Goal: Find specific page/section: Find specific page/section

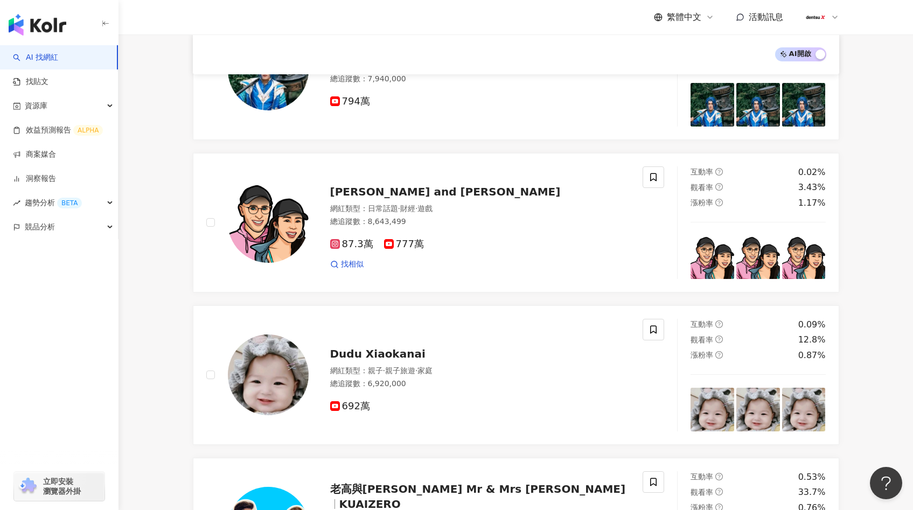
scroll to position [840, 0]
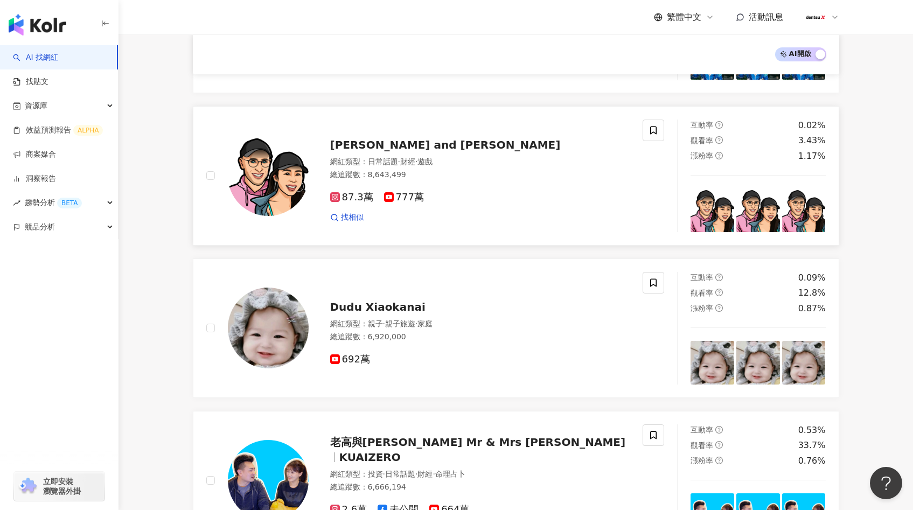
click at [401, 201] on span "777萬" at bounding box center [404, 197] width 40 height 11
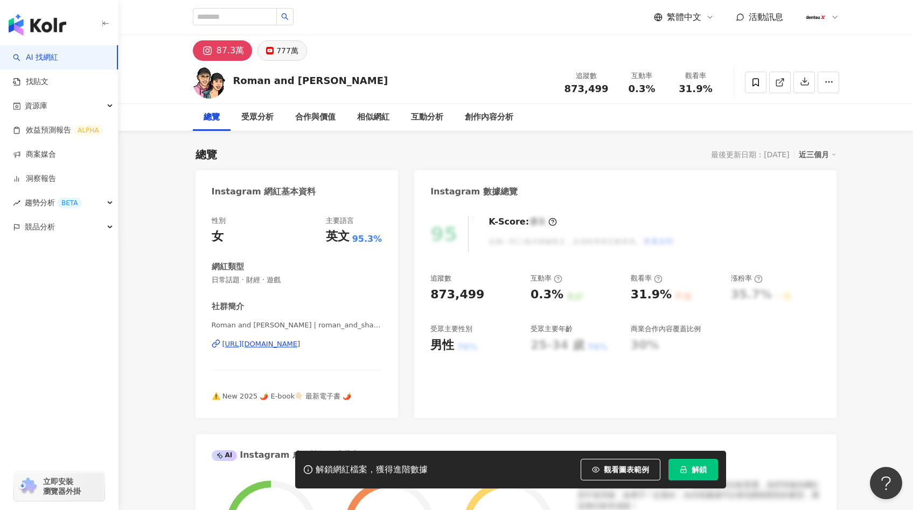
click at [289, 43] on button "777萬" at bounding box center [283, 50] width 50 height 20
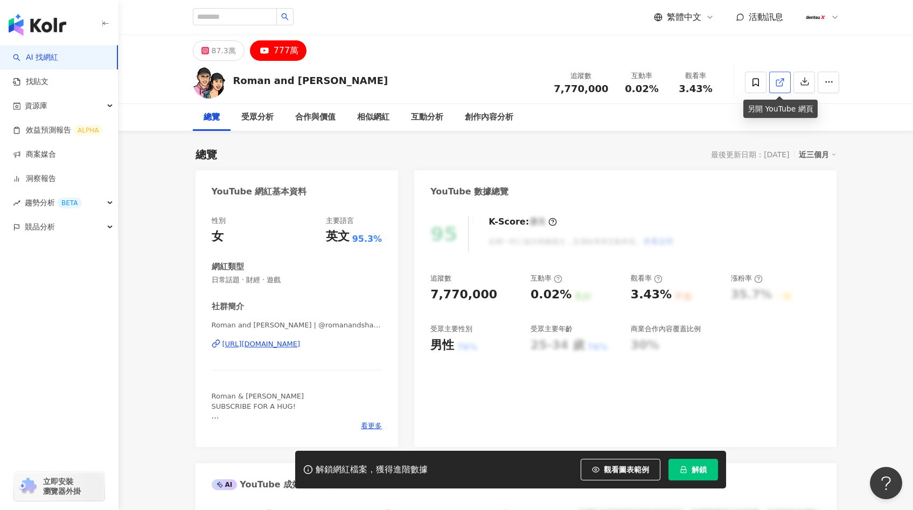
click at [781, 80] on line at bounding box center [781, 81] width 4 height 4
